Goal: Task Accomplishment & Management: Use online tool/utility

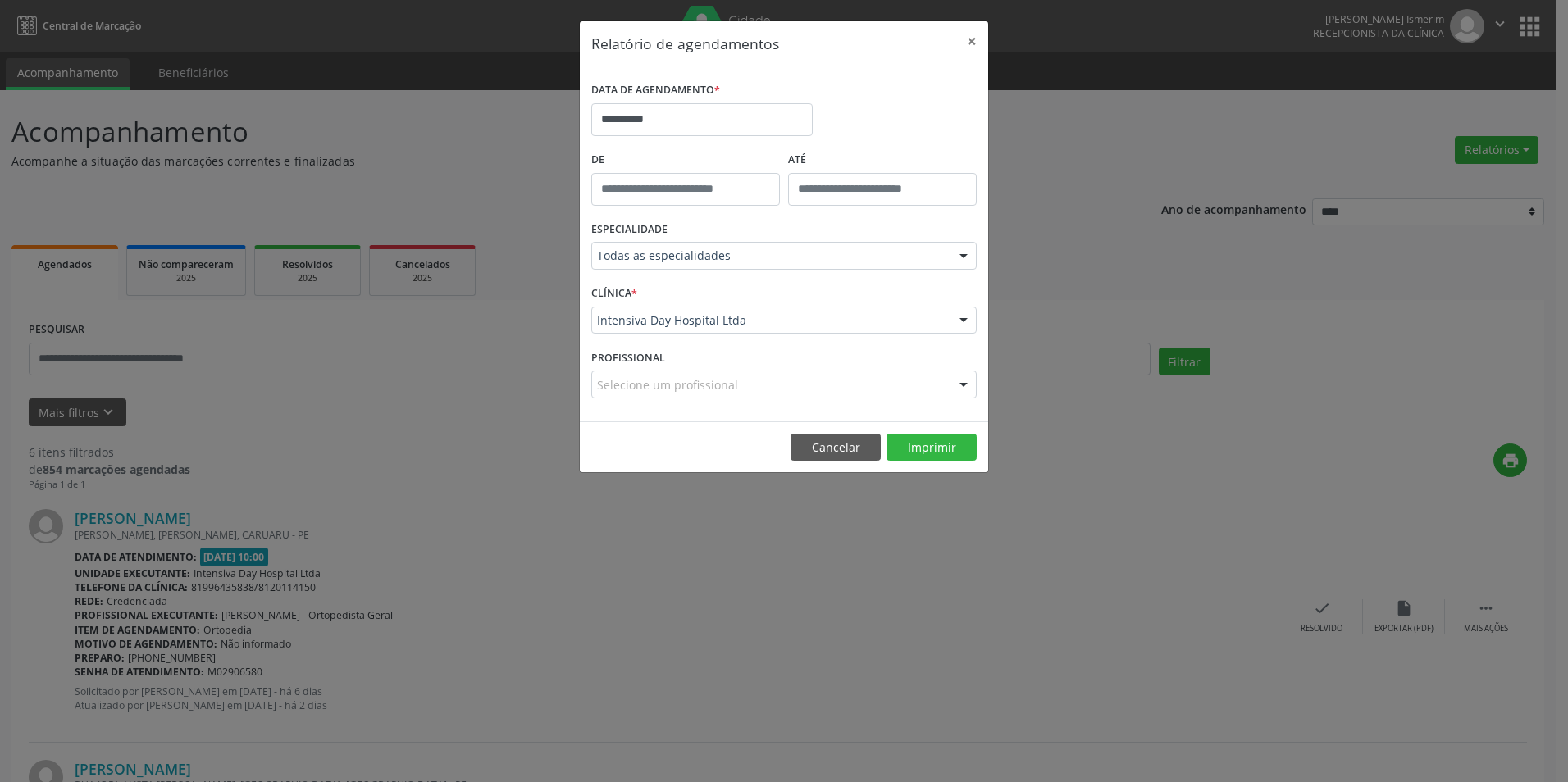
select select "*"
click at [775, 125] on input "**********" at bounding box center [702, 120] width 221 height 33
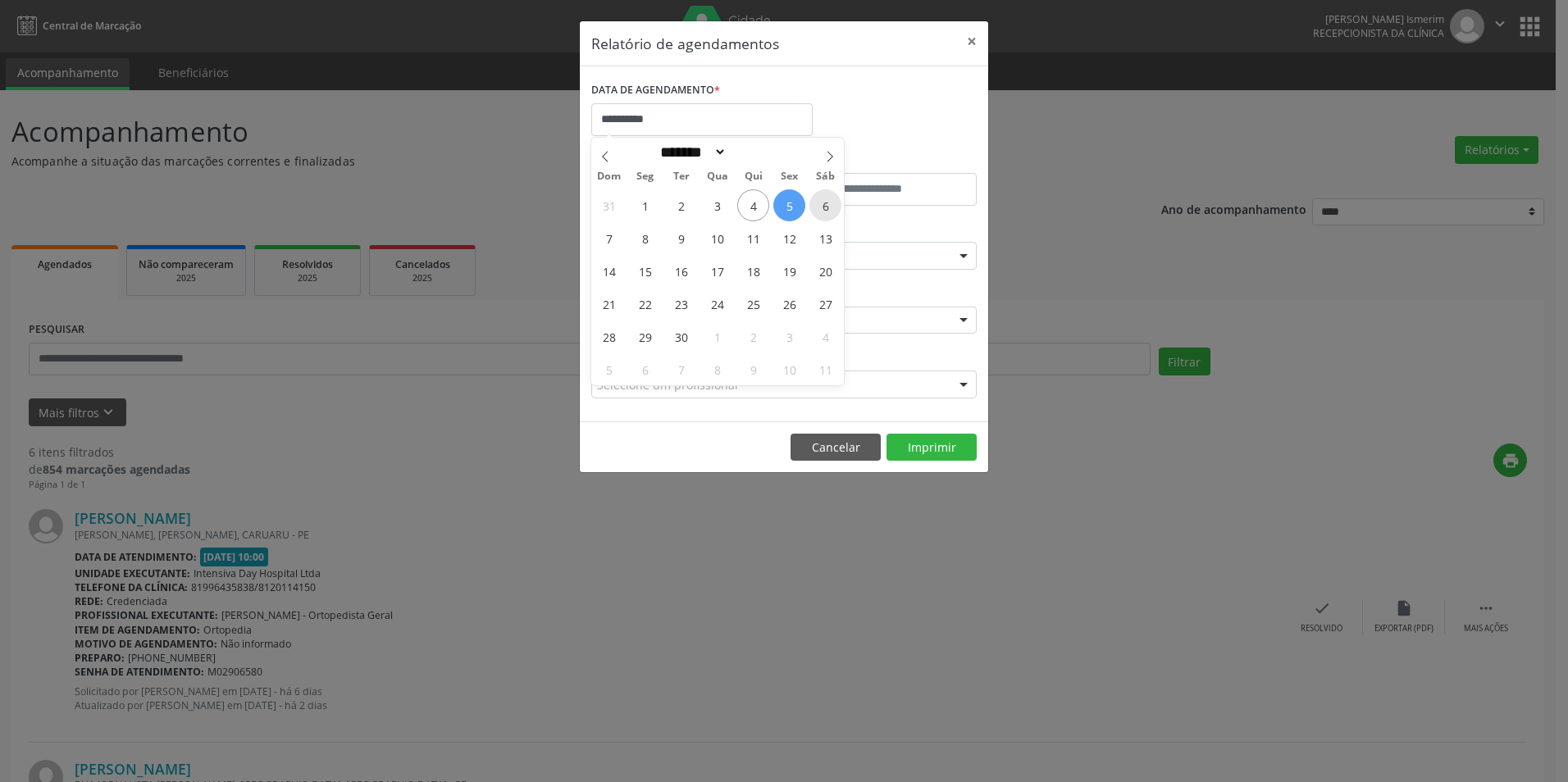
click at [825, 201] on span "6" at bounding box center [826, 205] width 32 height 32
type input "**********"
click at [825, 201] on span "6" at bounding box center [826, 205] width 32 height 32
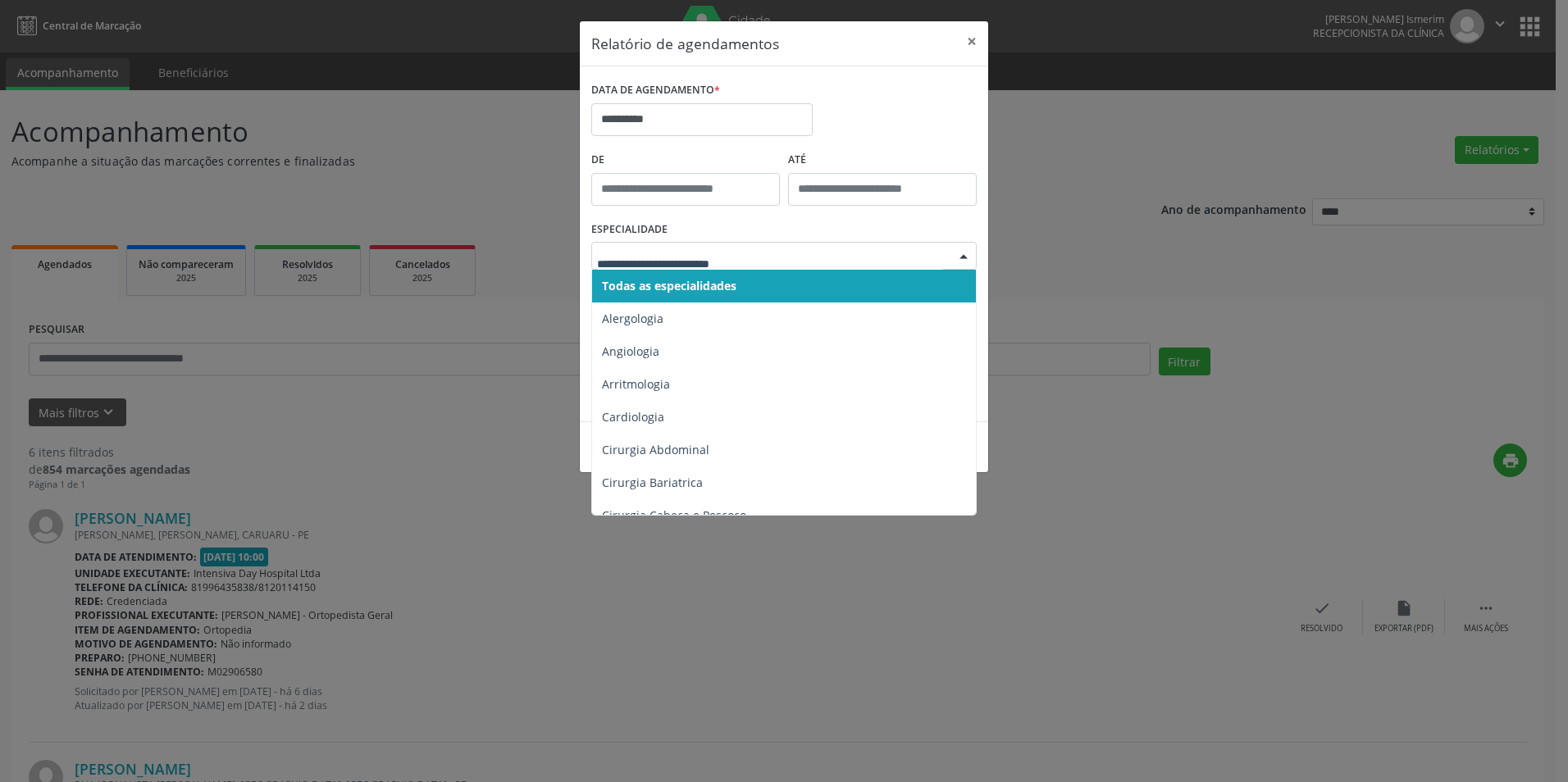
click at [811, 280] on span "Todas as especialidades" at bounding box center [785, 287] width 386 height 33
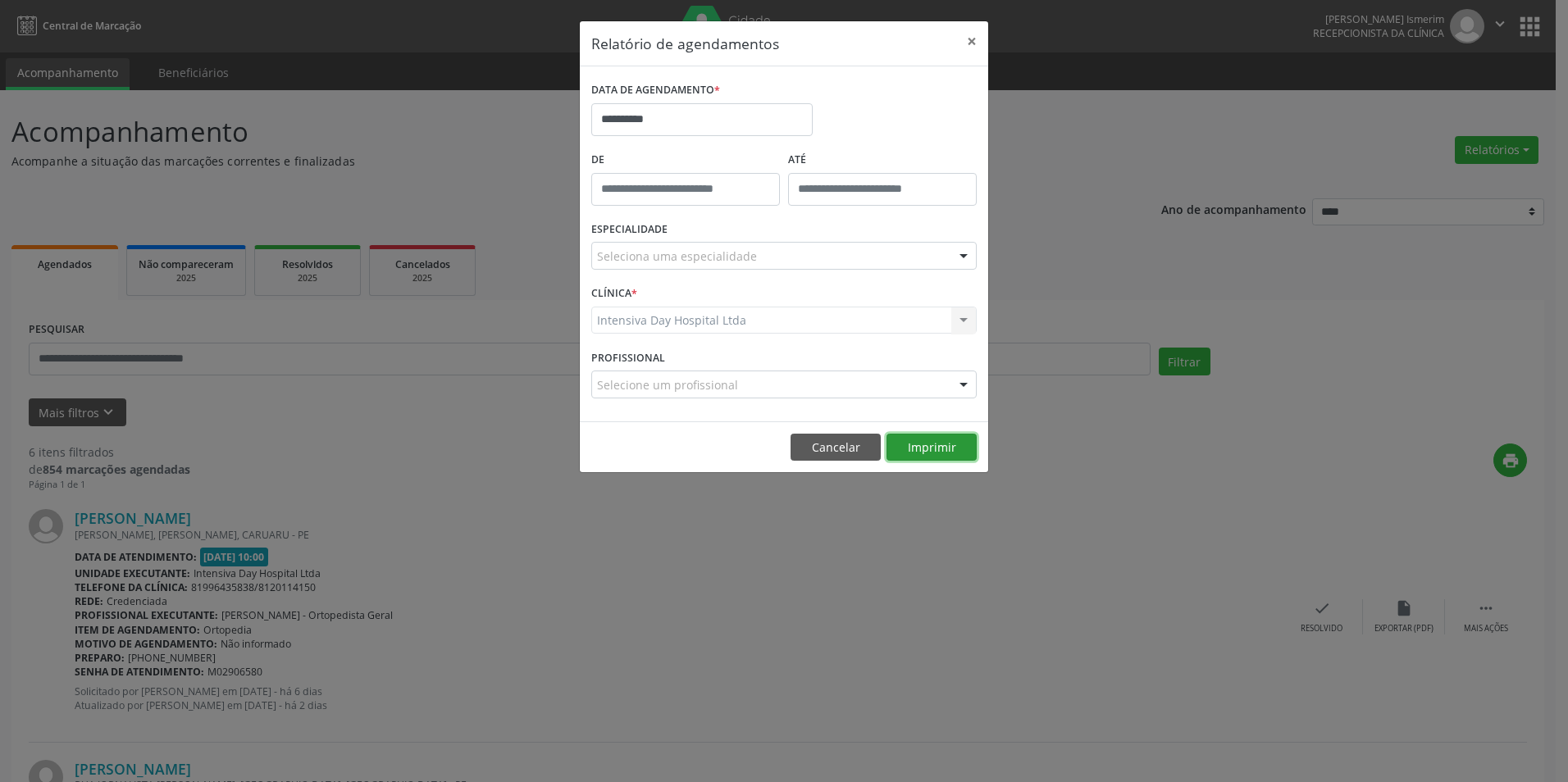
click at [933, 445] on button "Imprimir" at bounding box center [932, 447] width 90 height 28
click at [797, 247] on div "Seleciona uma especialidade" at bounding box center [784, 255] width 386 height 28
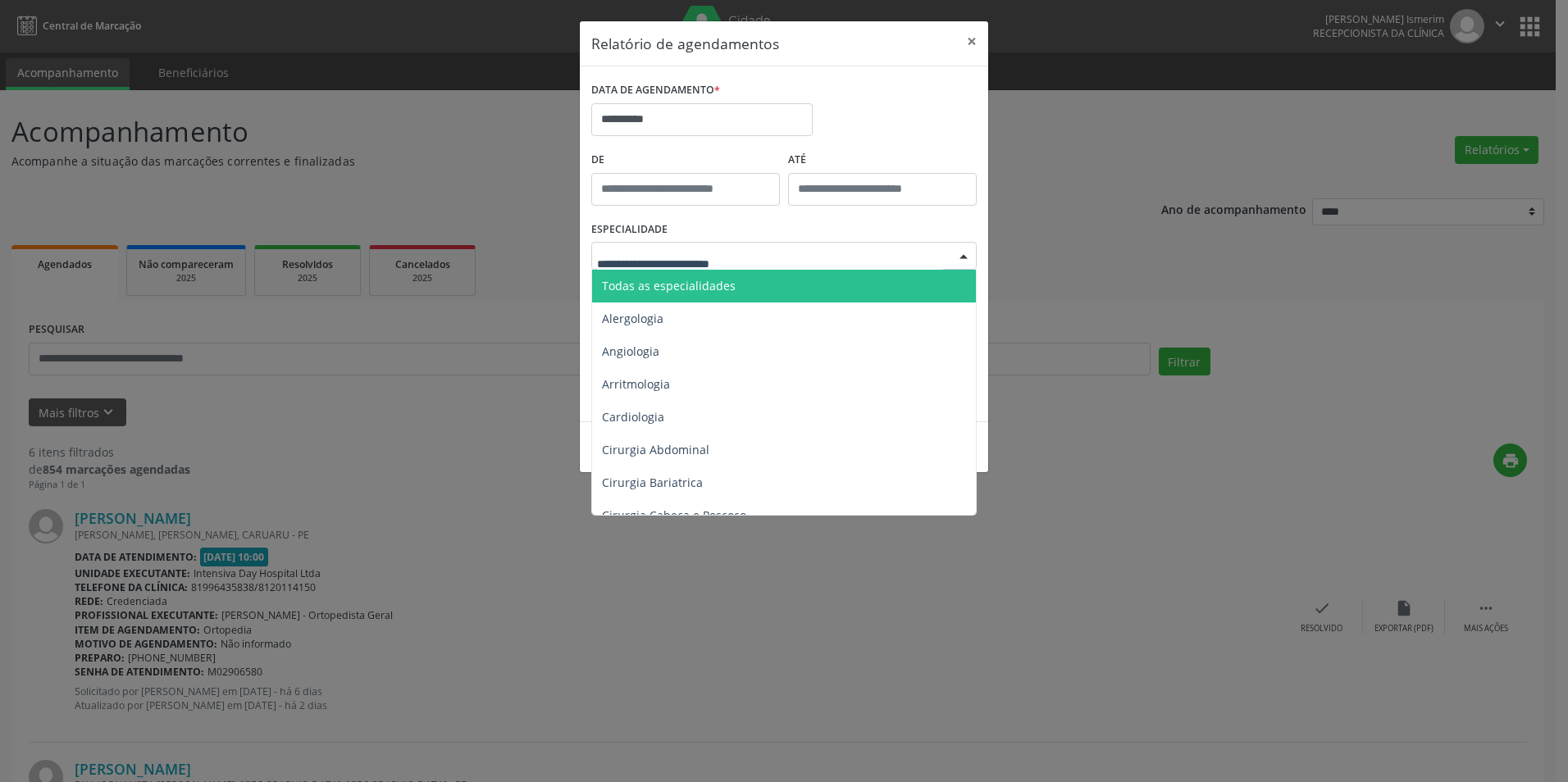
click at [783, 285] on span "Todas as especialidades" at bounding box center [785, 287] width 386 height 33
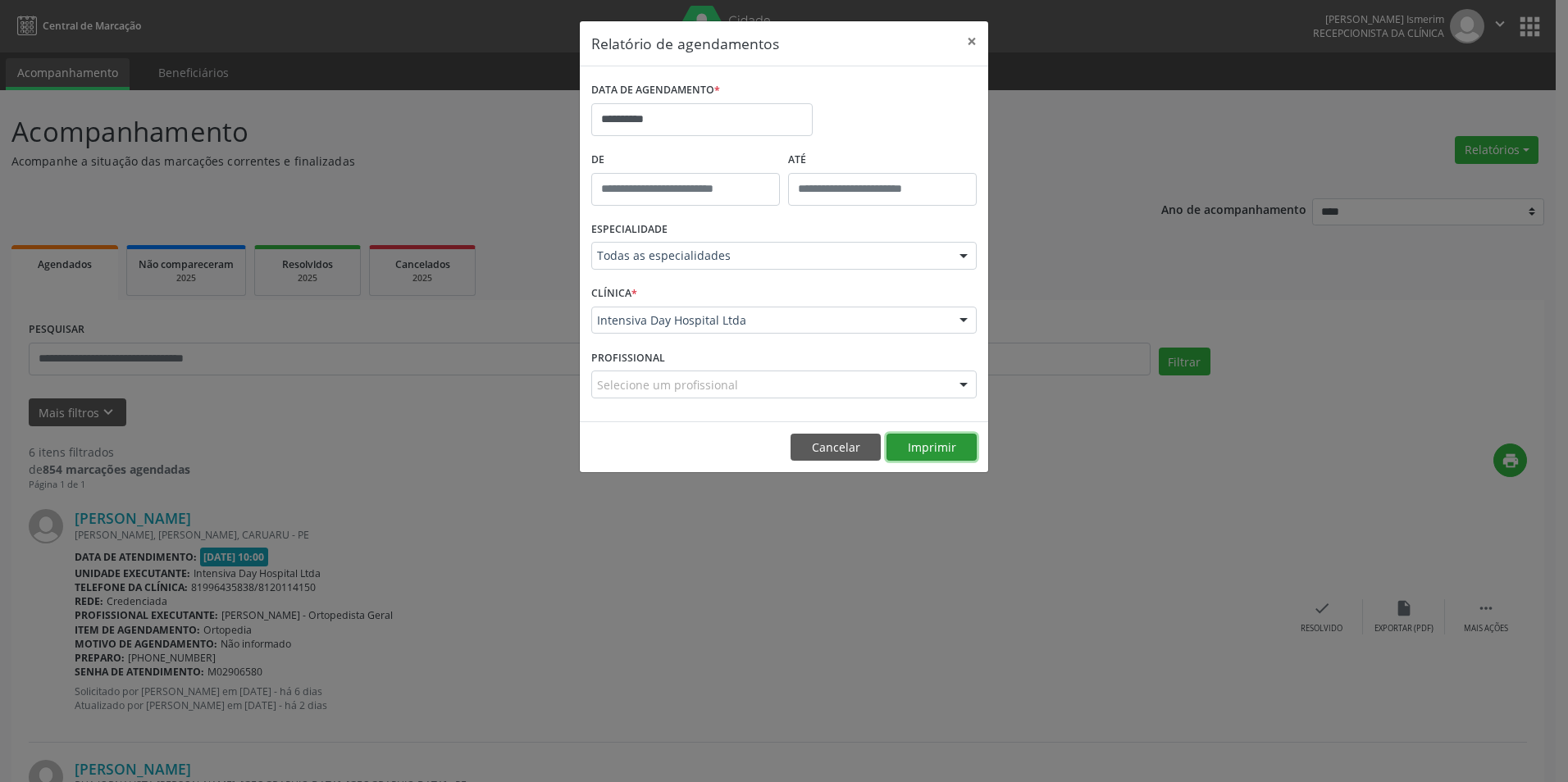
click at [957, 437] on button "Imprimir" at bounding box center [932, 447] width 90 height 28
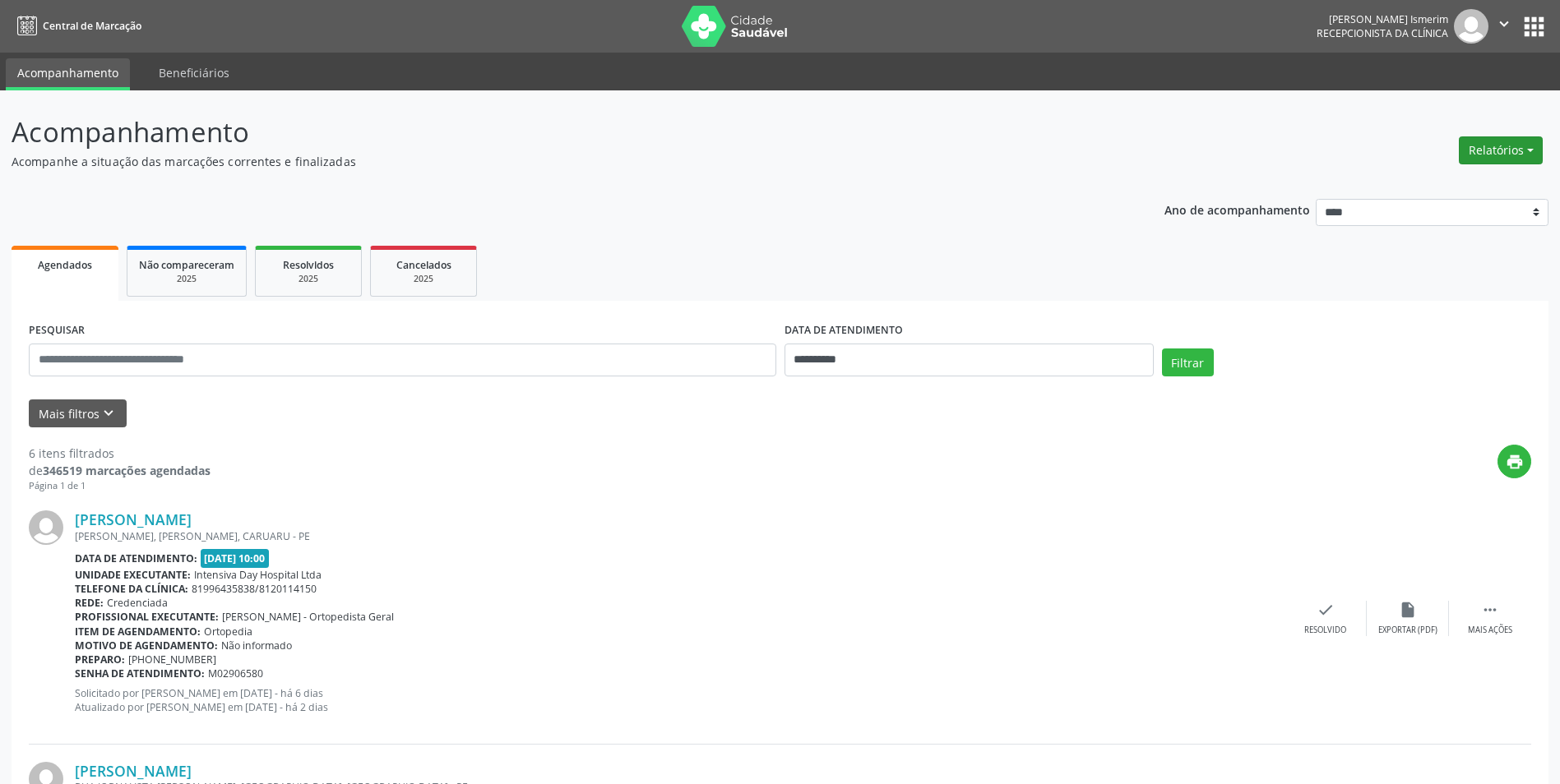
click at [1525, 145] on button "Relatórios" at bounding box center [1501, 151] width 84 height 28
click at [1500, 187] on link "Agendamentos" at bounding box center [1455, 186] width 177 height 23
select select "*"
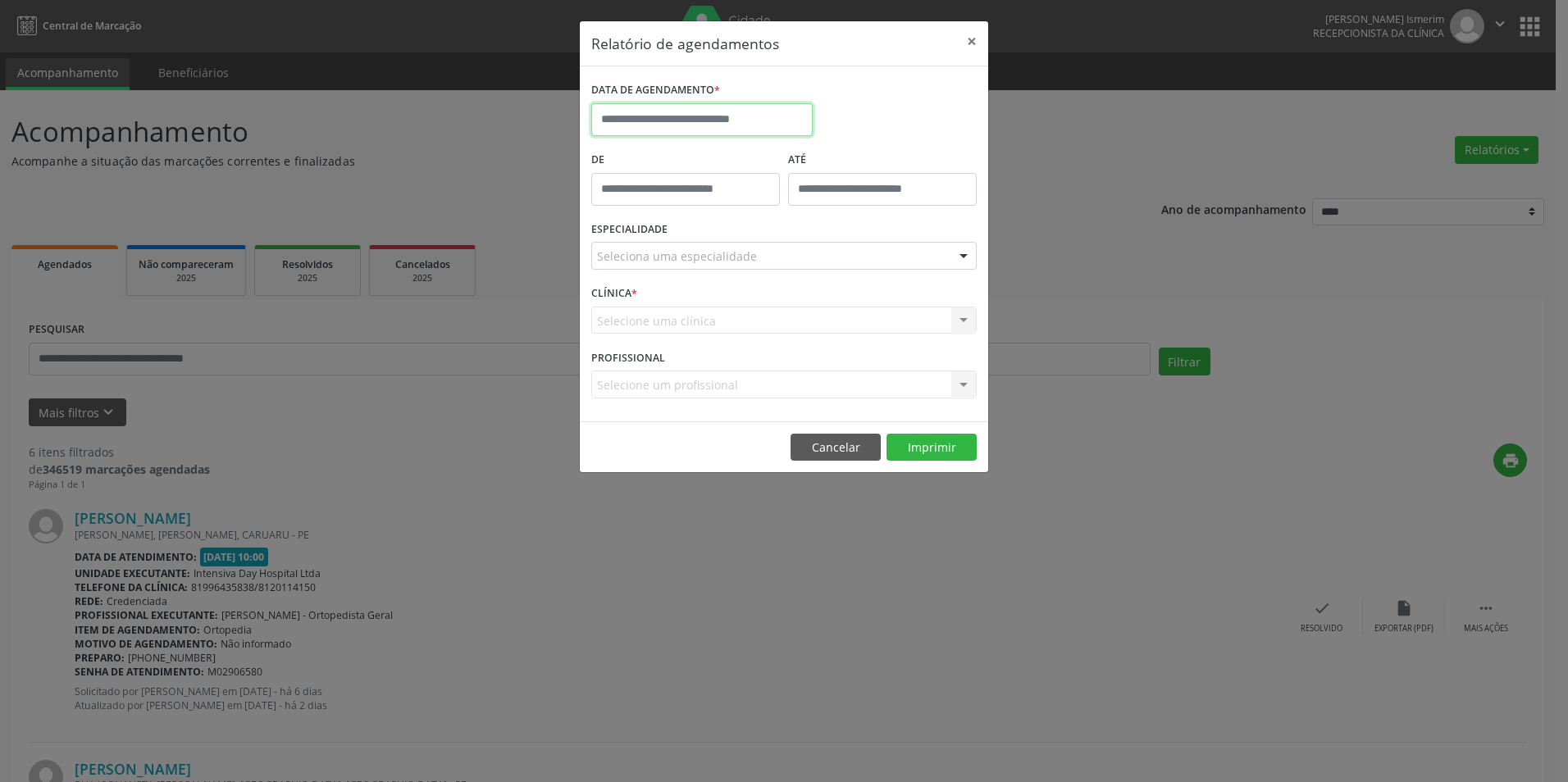
click at [737, 121] on input "text" at bounding box center [702, 120] width 221 height 33
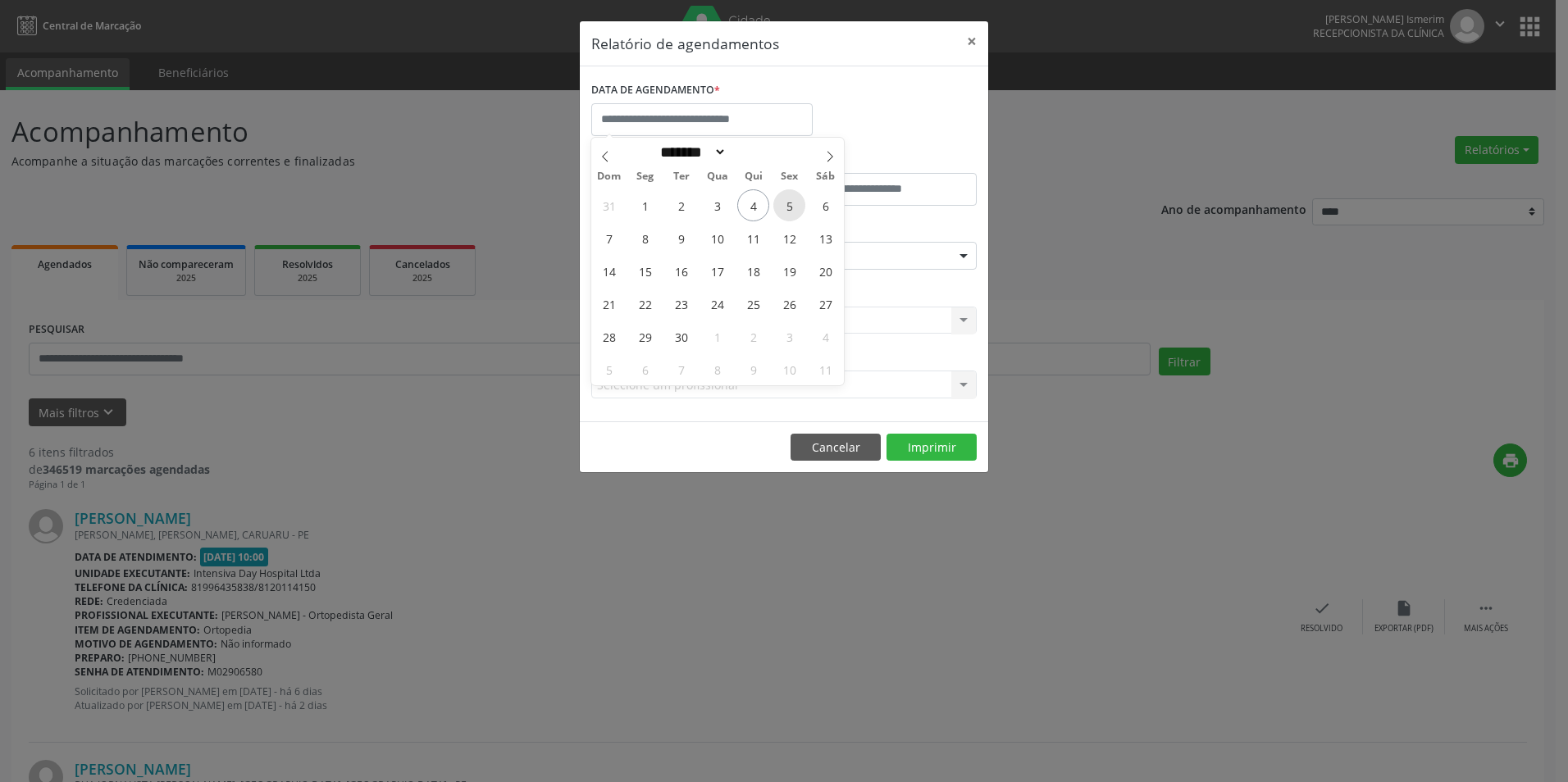
click at [798, 203] on span "5" at bounding box center [790, 205] width 32 height 32
type input "**********"
click at [820, 207] on span "6" at bounding box center [826, 205] width 32 height 32
click at [782, 134] on input "**********" at bounding box center [702, 120] width 221 height 33
click at [824, 205] on span "6" at bounding box center [826, 205] width 32 height 32
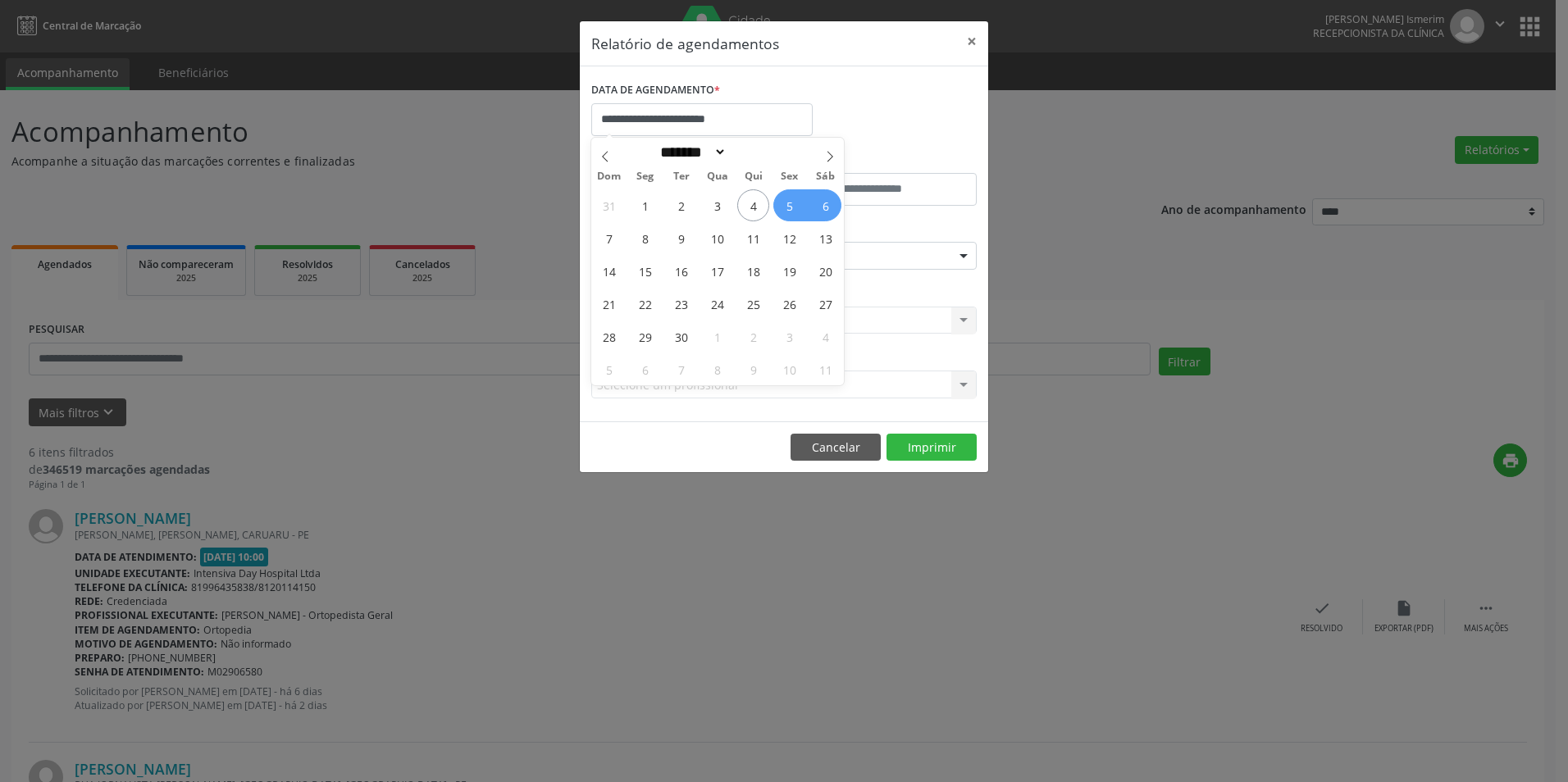
type input "**********"
click at [824, 205] on span "6" at bounding box center [826, 205] width 32 height 32
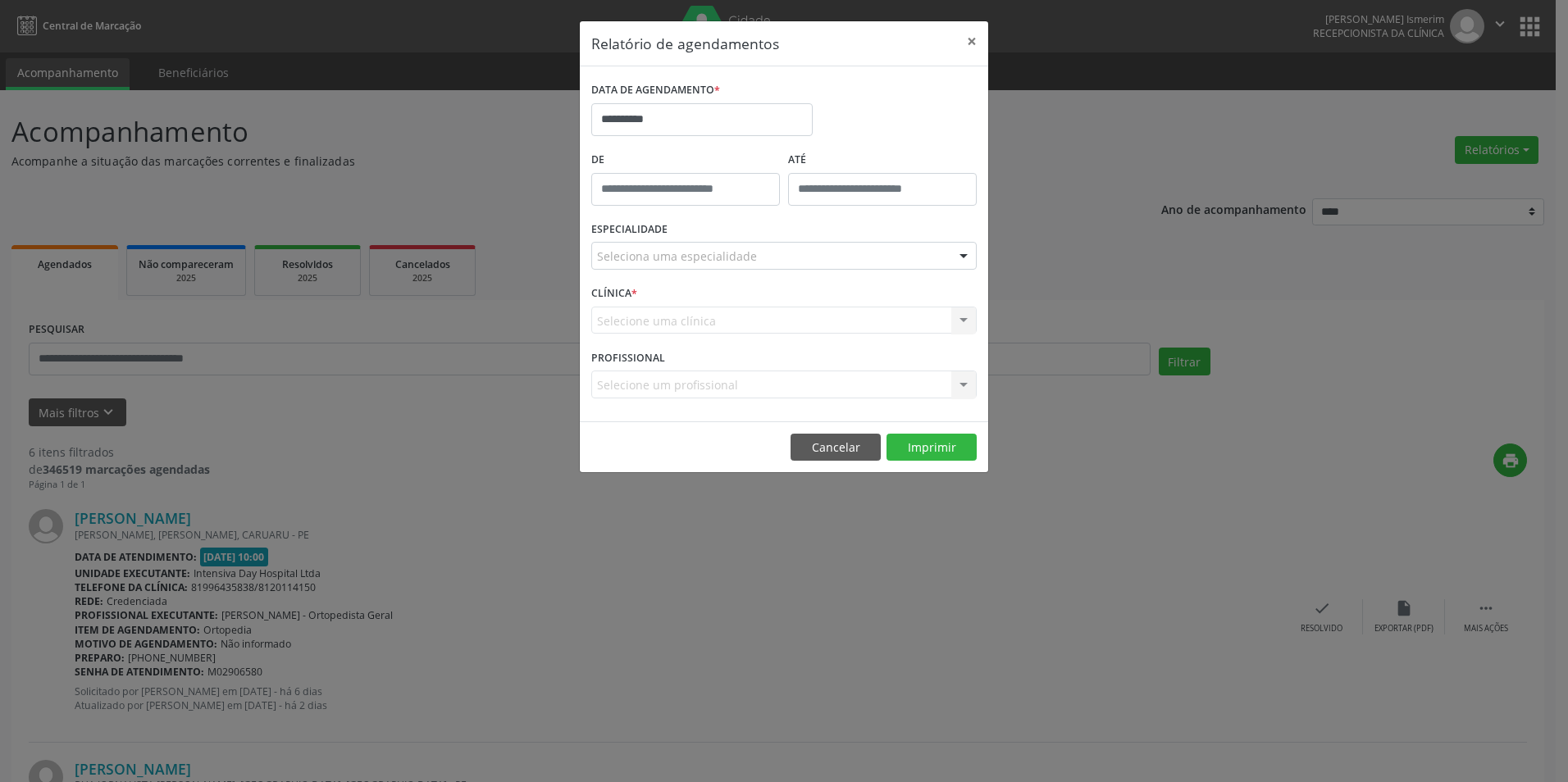
click at [824, 255] on div "Seleciona uma especialidade" at bounding box center [784, 255] width 386 height 28
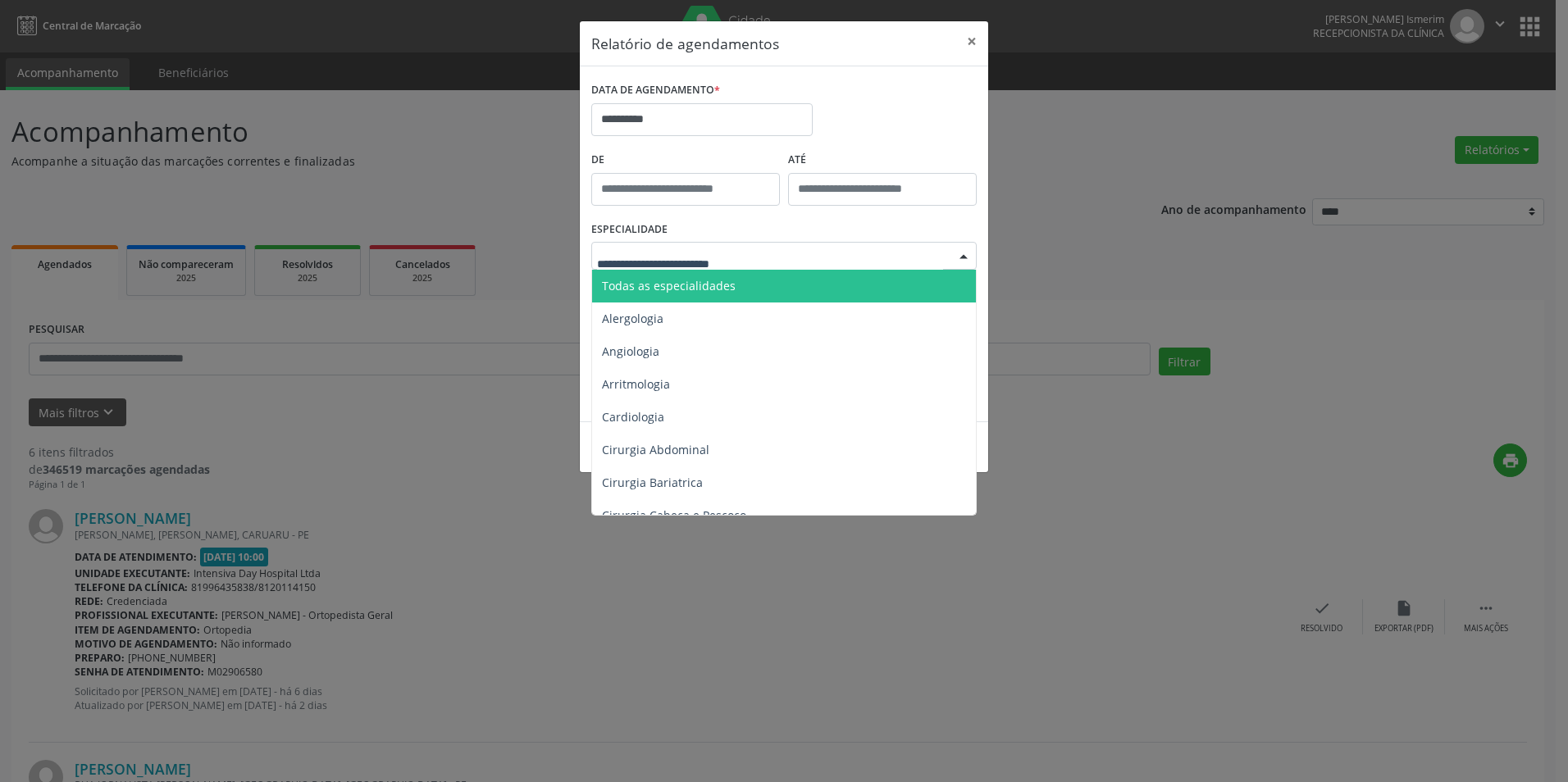
click at [800, 290] on span "Todas as especialidades" at bounding box center [785, 287] width 386 height 33
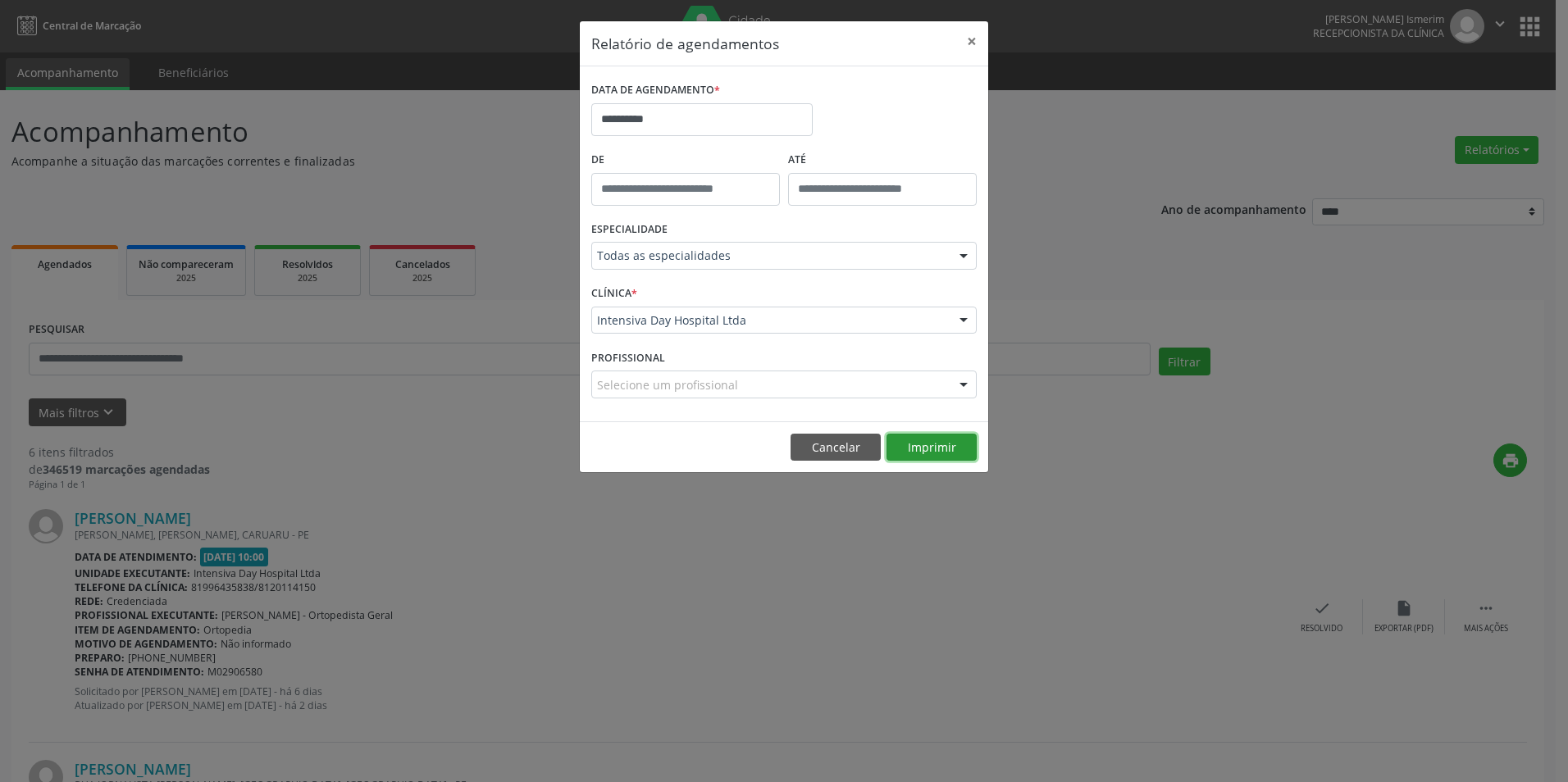
click at [921, 453] on button "Imprimir" at bounding box center [932, 447] width 90 height 28
click at [979, 41] on button "×" at bounding box center [972, 41] width 33 height 41
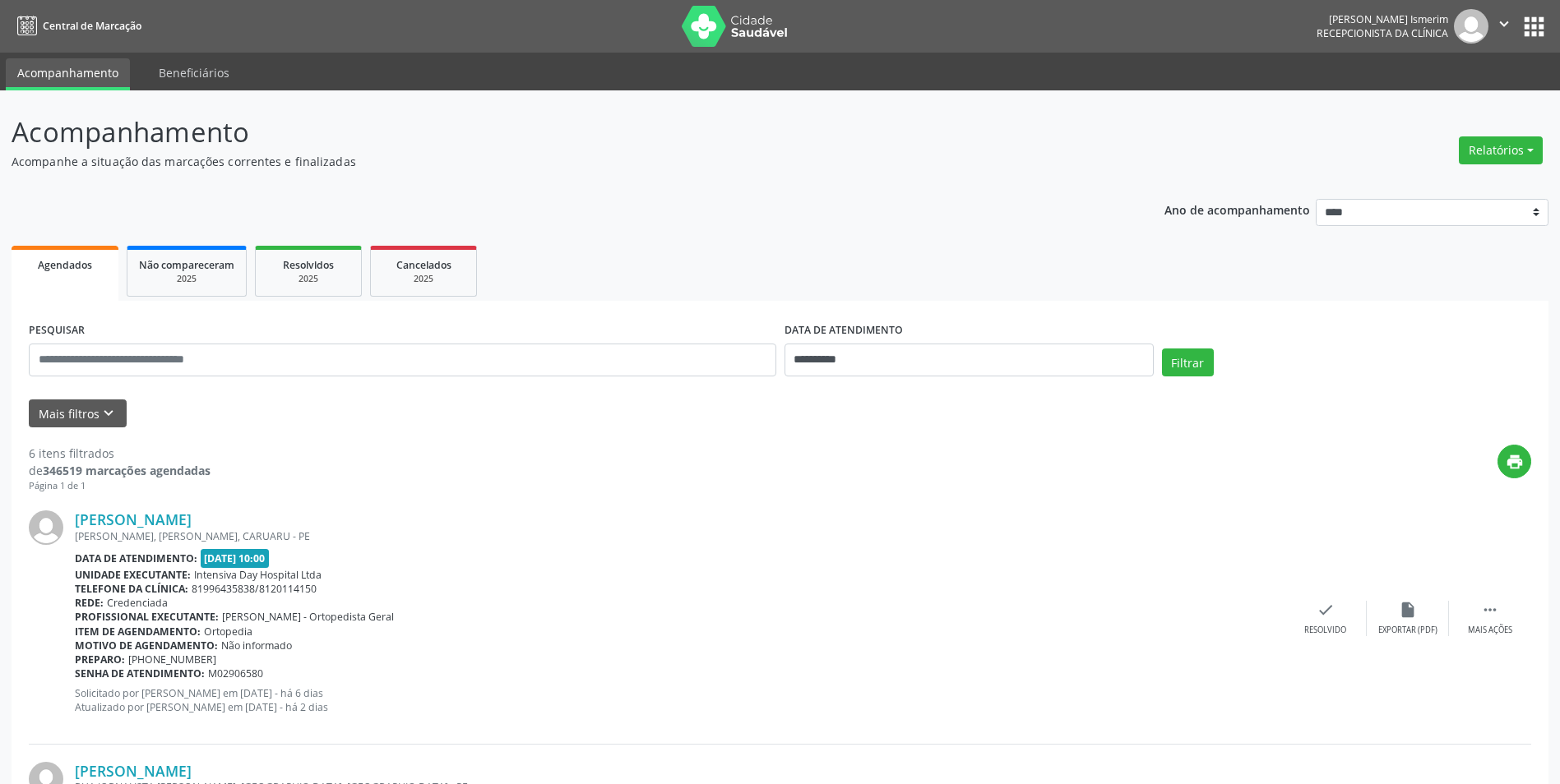
click at [1013, 513] on div "[PERSON_NAME]" at bounding box center [680, 520] width 1210 height 18
